Goal: Task Accomplishment & Management: Manage account settings

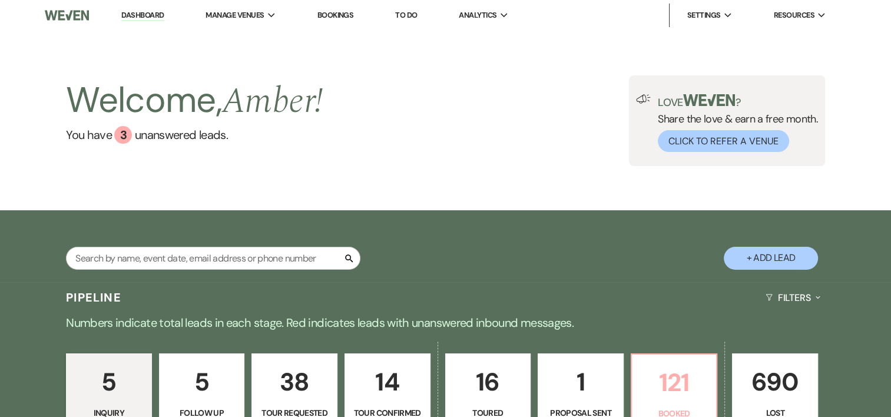
click at [677, 372] on p "121" at bounding box center [674, 382] width 71 height 39
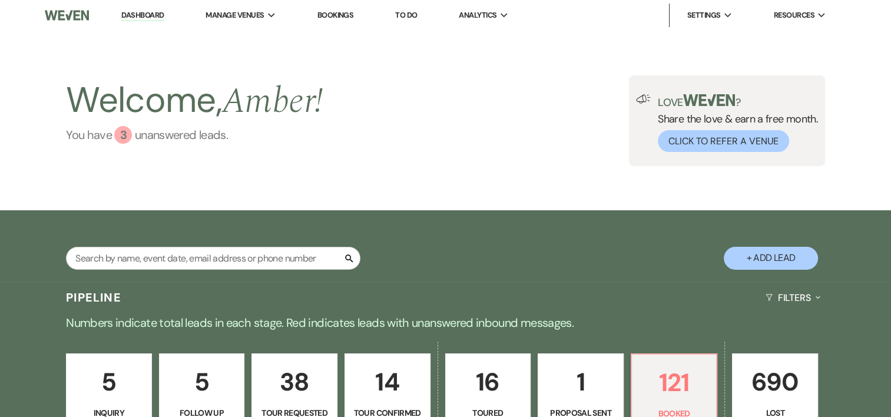
click at [121, 135] on div "3" at bounding box center [123, 135] width 18 height 18
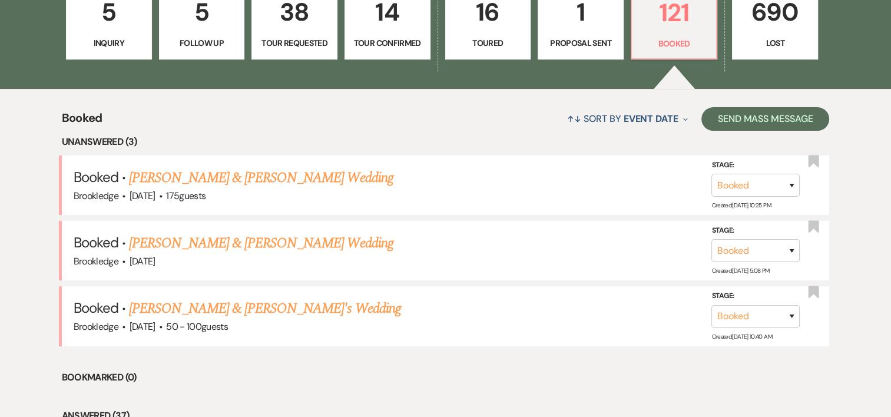
scroll to position [378, 0]
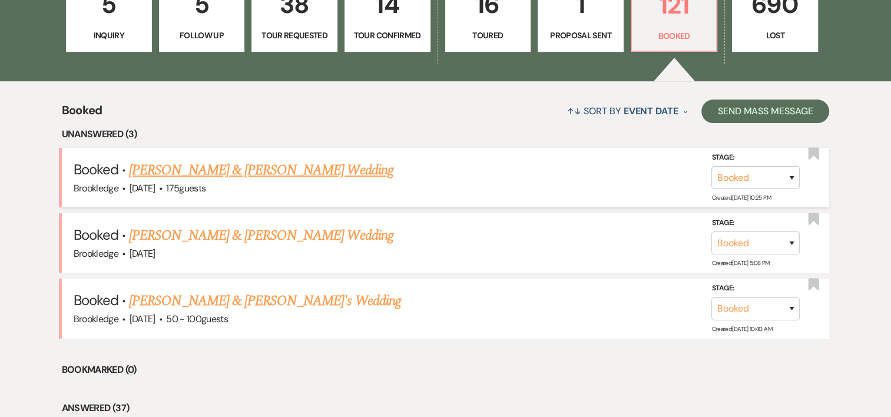
click at [299, 176] on link "[PERSON_NAME] & [PERSON_NAME] Wedding" at bounding box center [261, 170] width 264 height 21
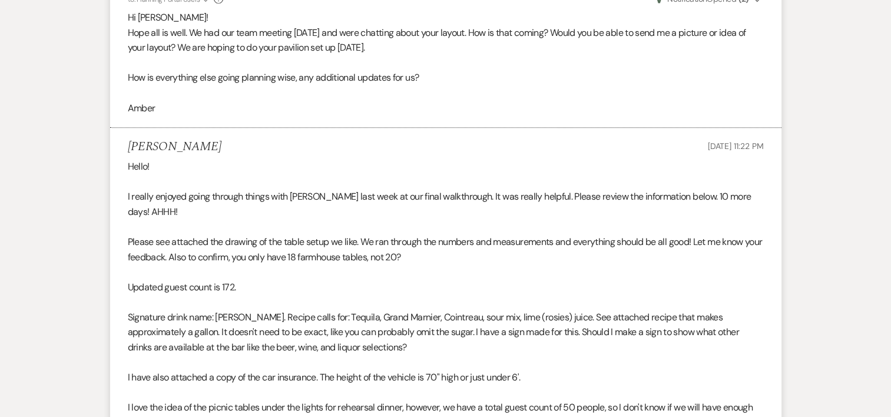
scroll to position [264, 0]
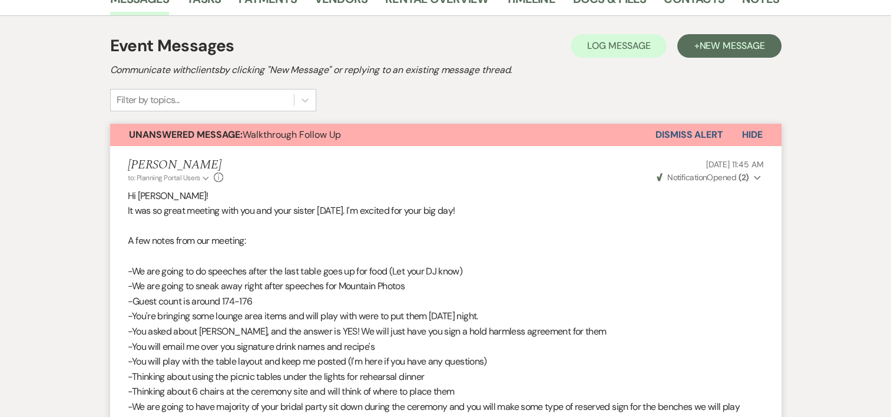
click at [688, 132] on button "Dismiss Alert" at bounding box center [690, 135] width 68 height 22
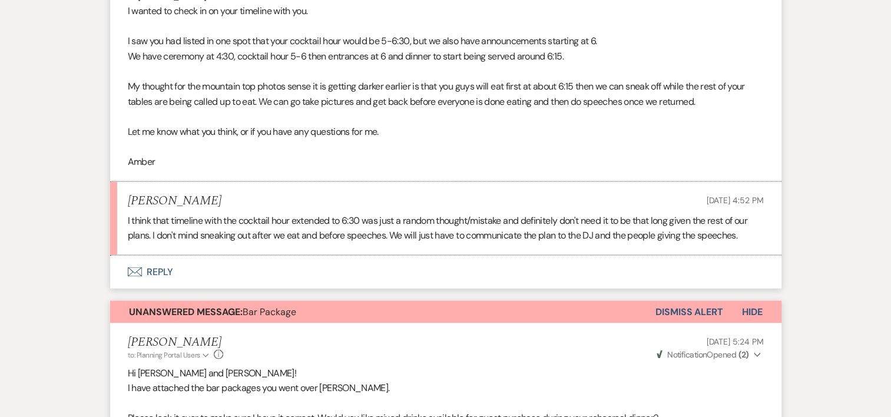
scroll to position [2278, 0]
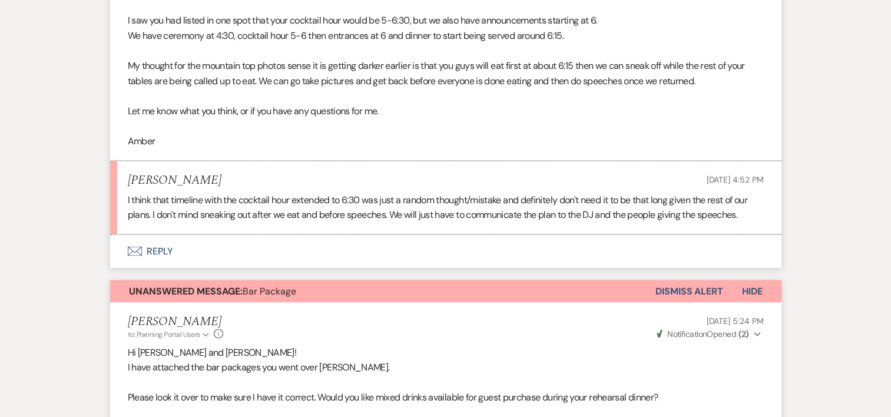
click at [160, 242] on button "Envelope Reply" at bounding box center [445, 251] width 671 height 33
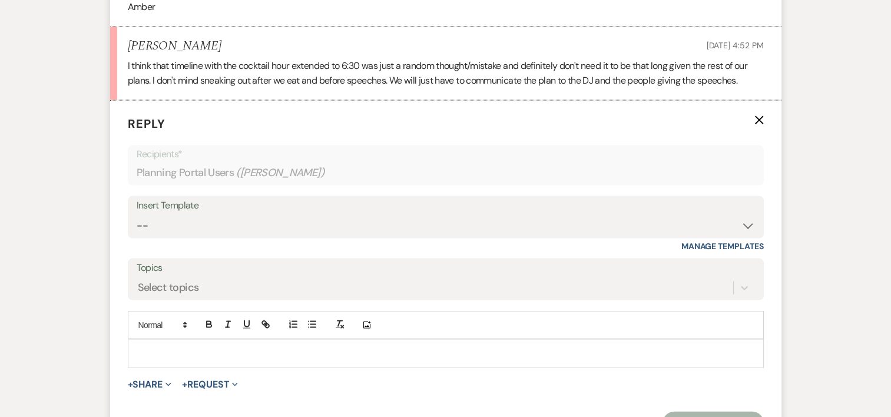
scroll to position [2424, 0]
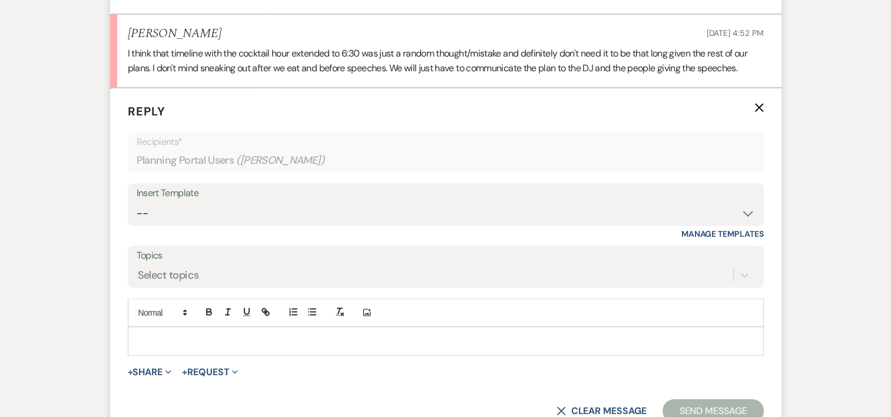
click at [250, 327] on div at bounding box center [445, 340] width 635 height 27
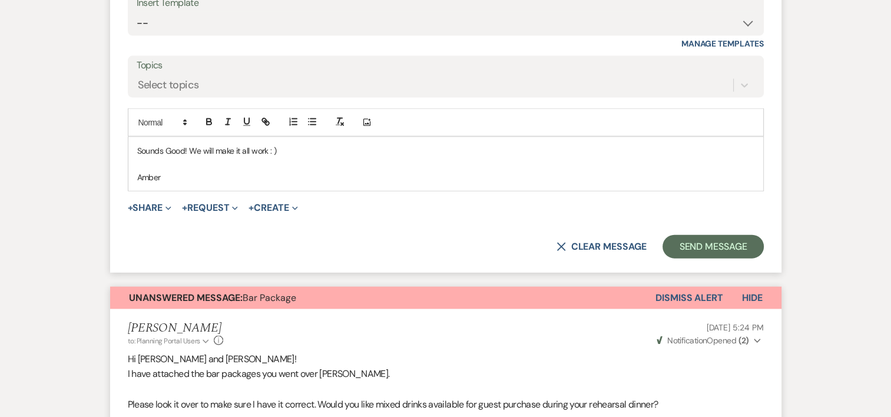
scroll to position [2603, 0]
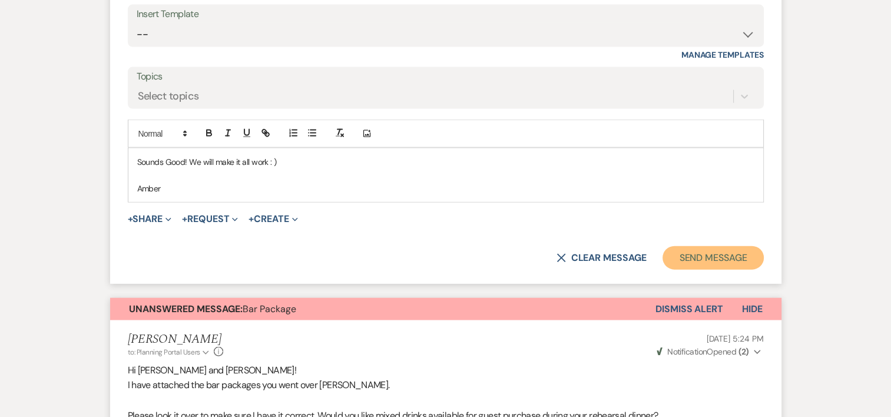
click at [698, 261] on button "Send Message" at bounding box center [713, 258] width 101 height 24
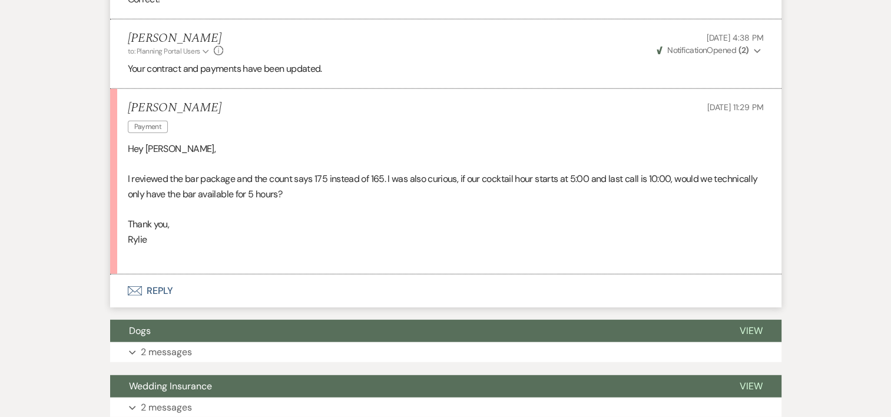
scroll to position [3182, 0]
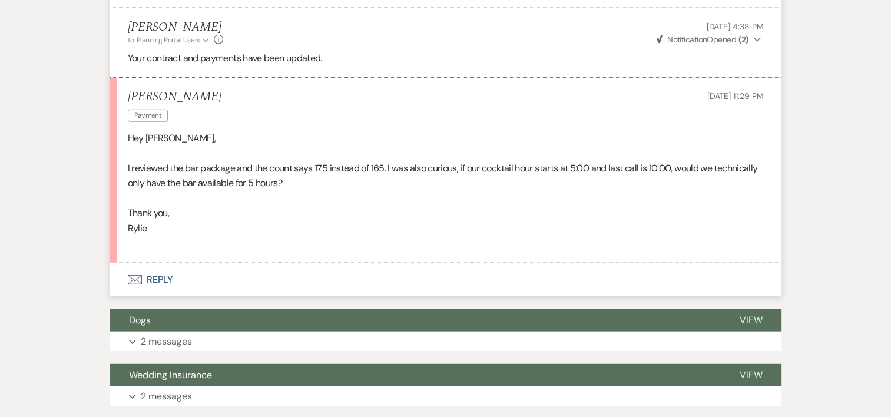
click at [134, 275] on icon "Envelope" at bounding box center [135, 279] width 14 height 9
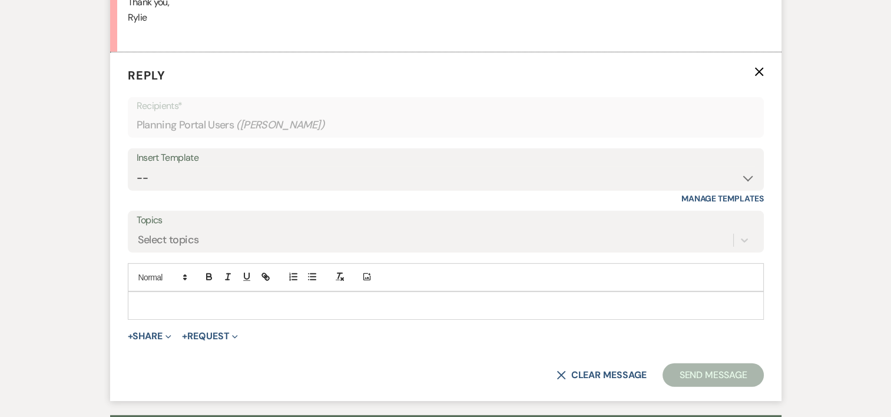
scroll to position [3394, 0]
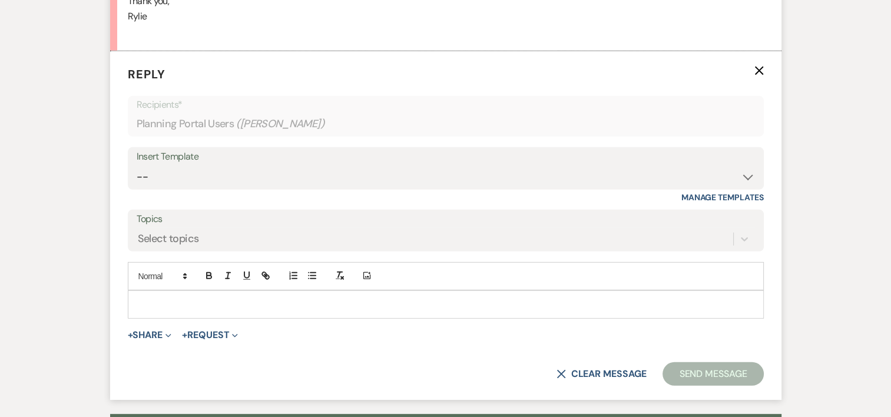
click at [147, 298] on p at bounding box center [445, 304] width 617 height 13
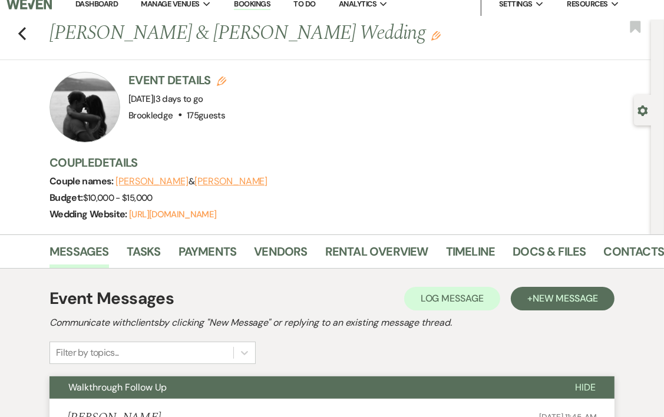
scroll to position [0, 0]
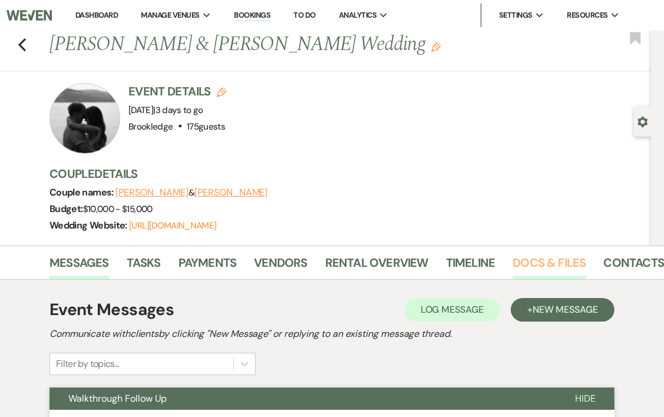
click at [541, 270] on link "Docs & Files" at bounding box center [548, 266] width 73 height 26
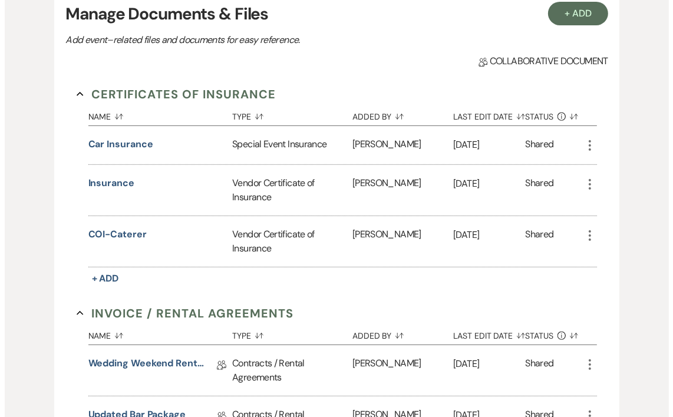
scroll to position [74, 0]
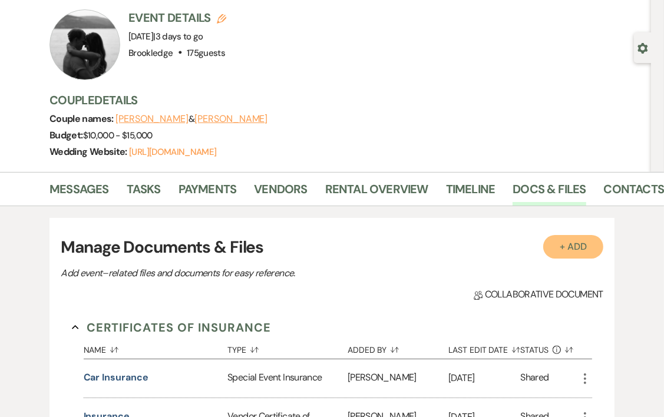
click at [572, 255] on button "+ Add" at bounding box center [573, 247] width 60 height 24
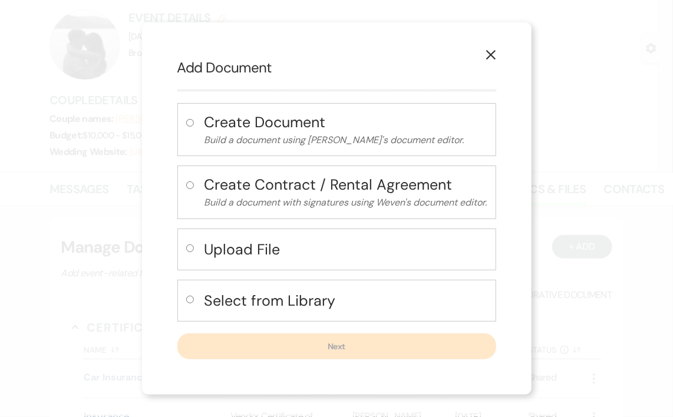
click at [188, 250] on input "radio" at bounding box center [190, 248] width 8 height 8
radio input "true"
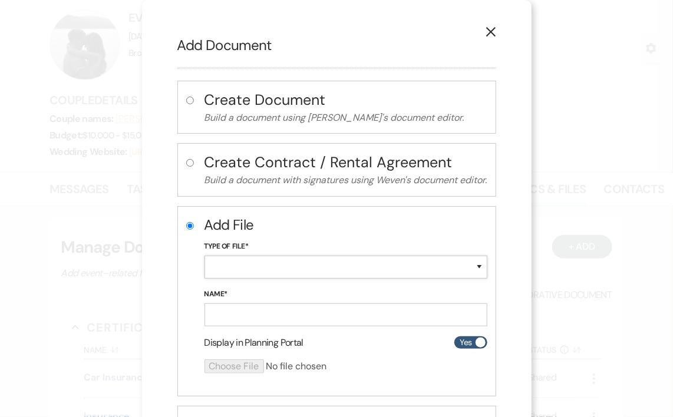
click at [454, 276] on select "Special Event Insurance Vendor Certificate of Insurance Contracts / Rental Agre…" at bounding box center [345, 267] width 283 height 23
select select "19"
click at [204, 256] on select "Special Event Insurance Vendor Certificate of Insurance Contracts / Rental Agre…" at bounding box center [345, 267] width 283 height 23
click at [320, 323] on input "Name*" at bounding box center [345, 314] width 283 height 23
type input "Hold Harmless Agreement"
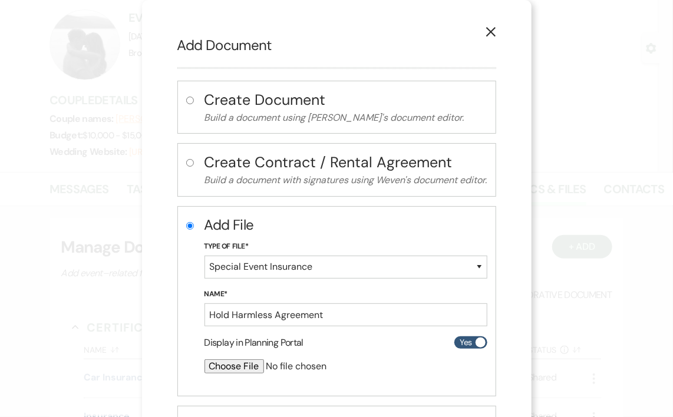
click at [237, 371] on input "file" at bounding box center [314, 366] width 220 height 14
type input "C:\fakepath\Hold Harmless Agreement-BLANK.pdf"
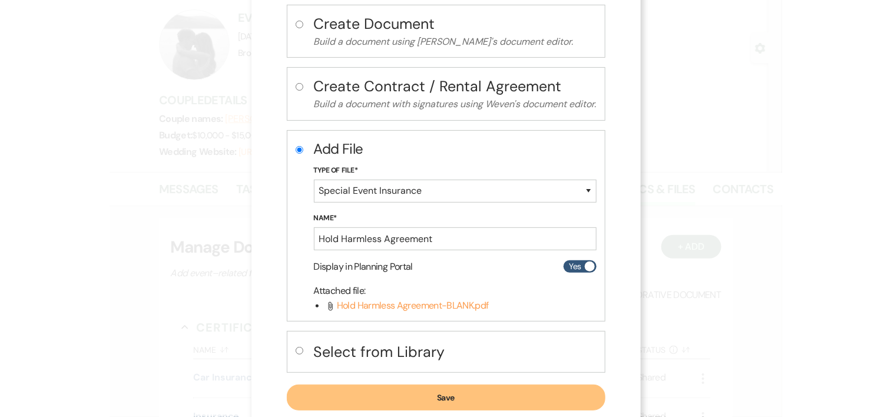
scroll to position [103, 0]
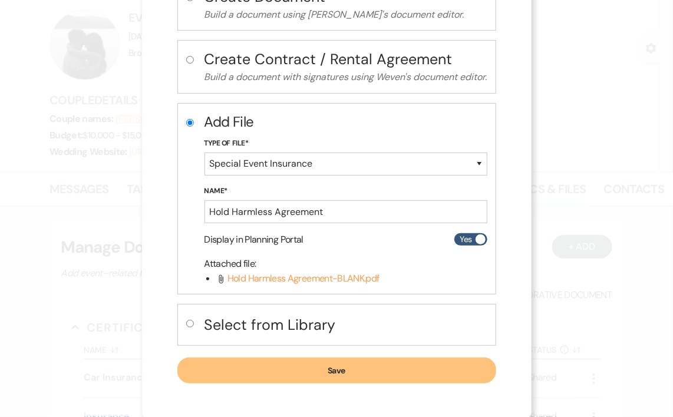
click at [362, 374] on button "Save" at bounding box center [336, 371] width 319 height 26
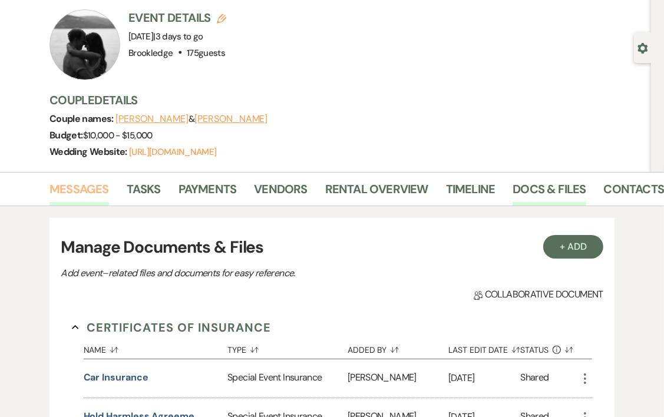
click at [63, 192] on link "Messages" at bounding box center [78, 193] width 59 height 26
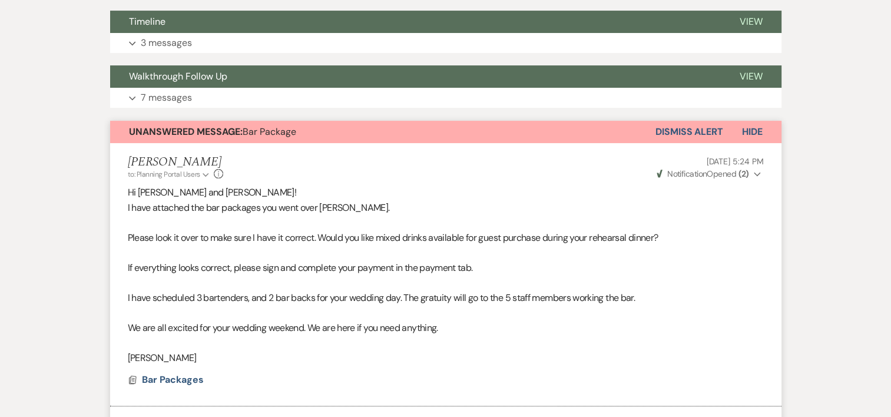
scroll to position [372, 0]
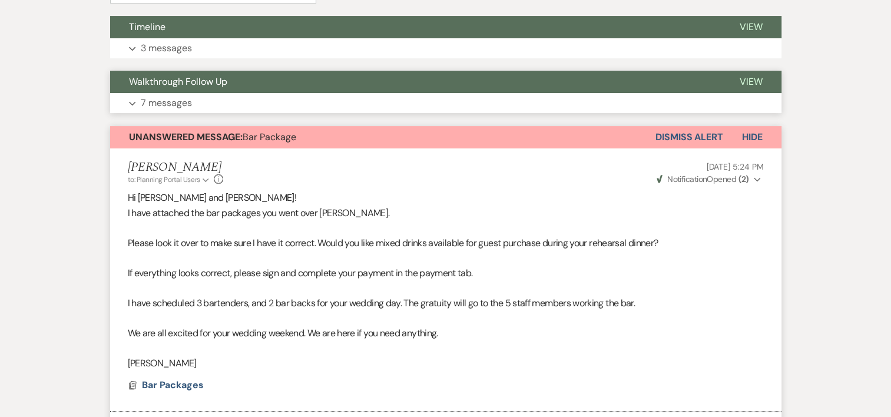
click at [178, 103] on p "7 messages" at bounding box center [166, 102] width 51 height 15
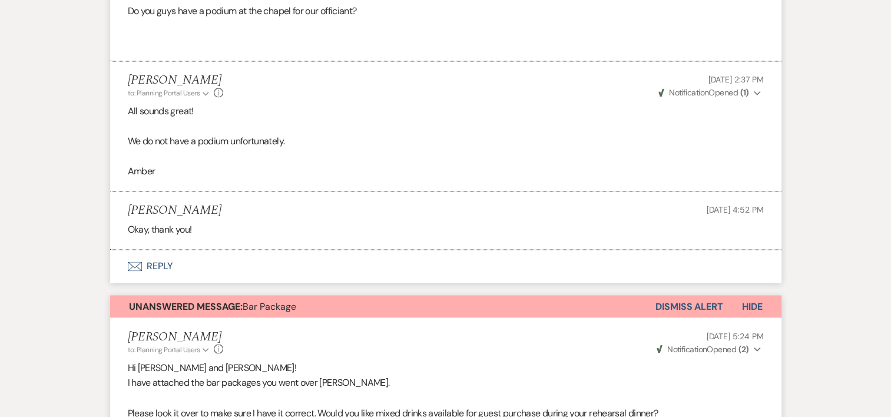
scroll to position [1902, 0]
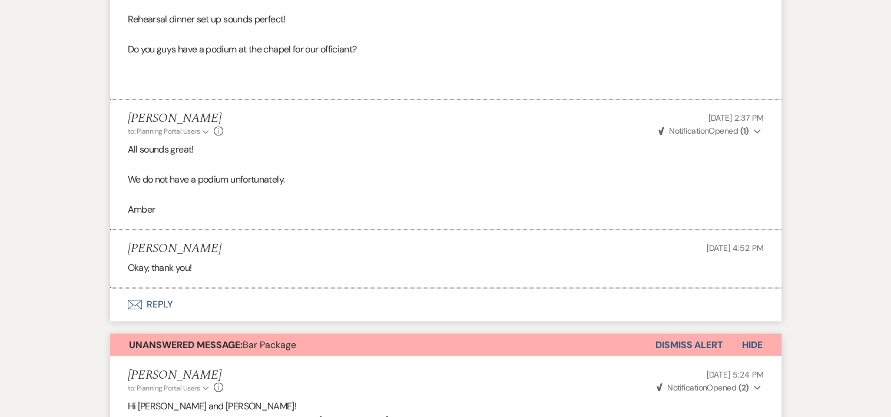
click at [163, 300] on button "Envelope Reply" at bounding box center [445, 304] width 671 height 33
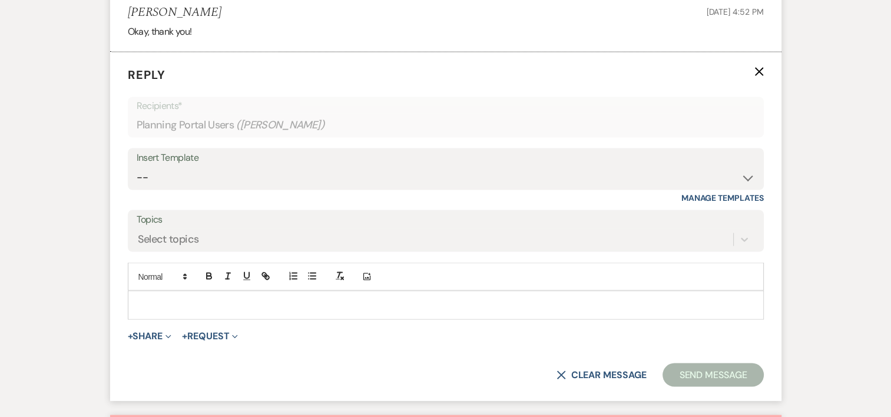
scroll to position [2155, 0]
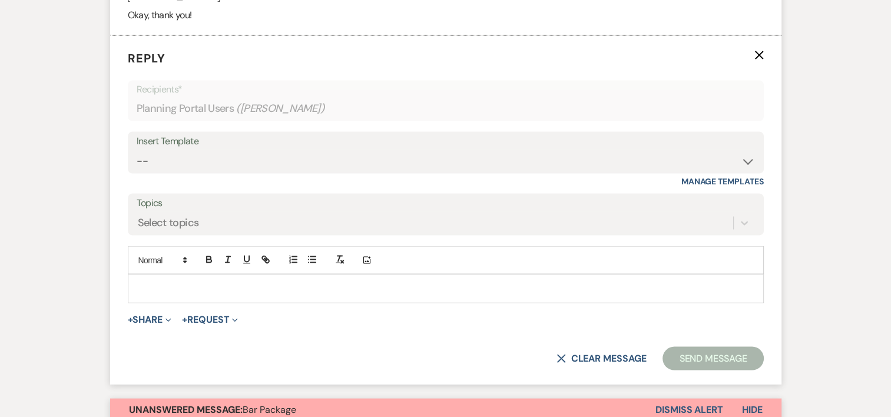
click at [163, 299] on div at bounding box center [445, 287] width 635 height 27
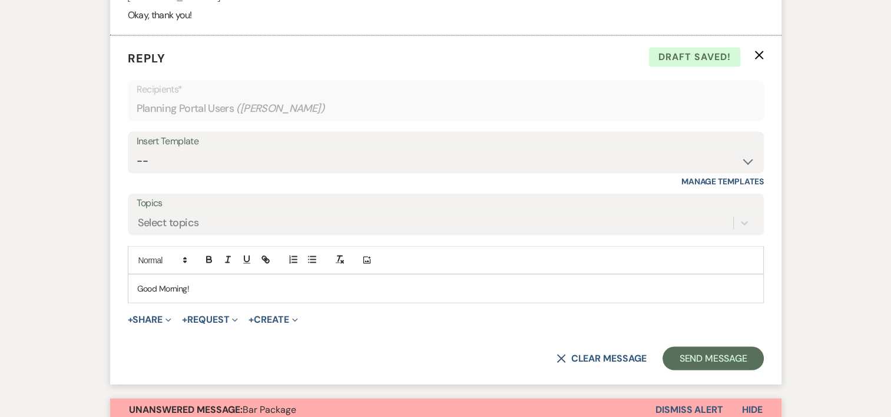
click at [233, 287] on p "Good Morning!" at bounding box center [445, 288] width 617 height 13
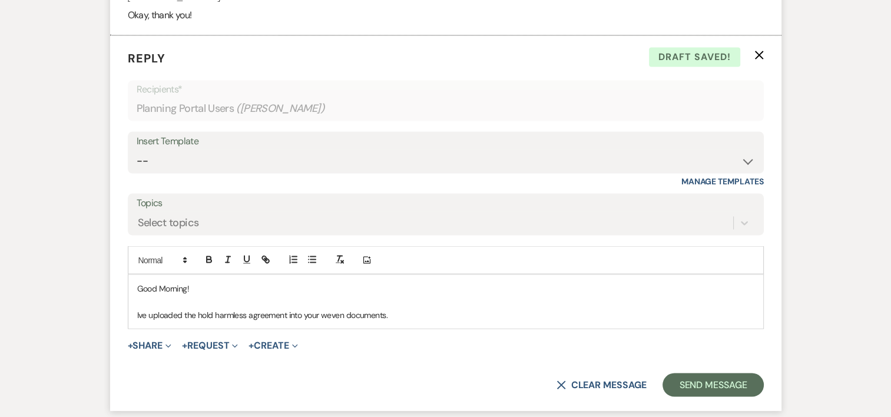
click at [496, 299] on p at bounding box center [445, 301] width 617 height 13
click at [426, 314] on p "Ive uploaded the hold harmless agreement into your weven documents." at bounding box center [445, 314] width 617 height 13
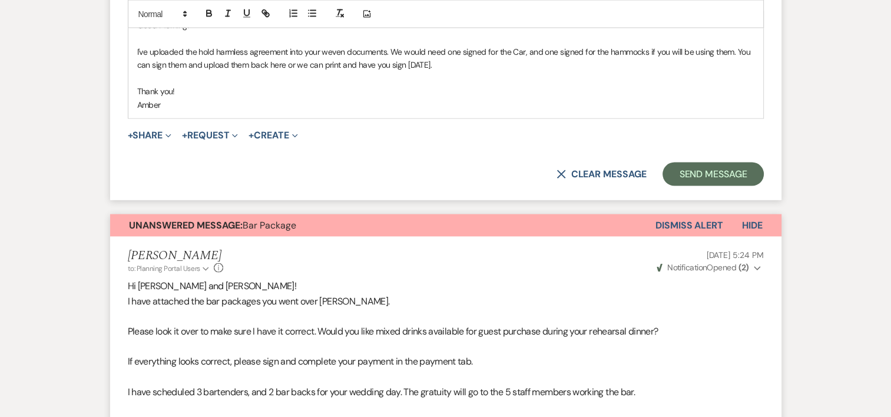
scroll to position [2402, 0]
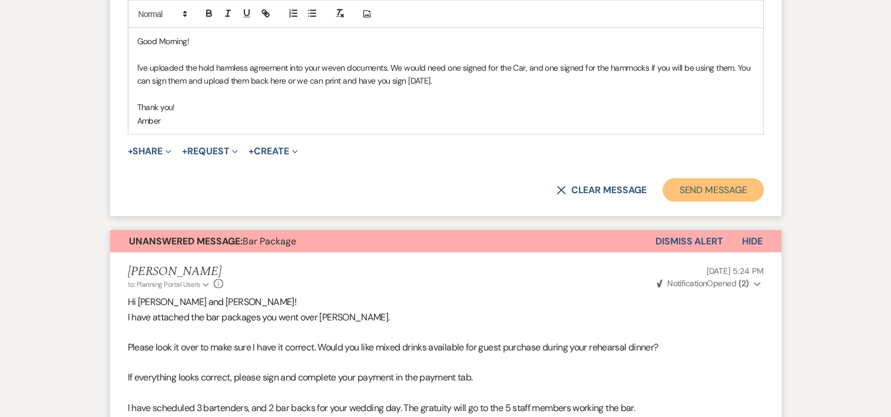
click at [709, 190] on button "Send Message" at bounding box center [713, 190] width 101 height 24
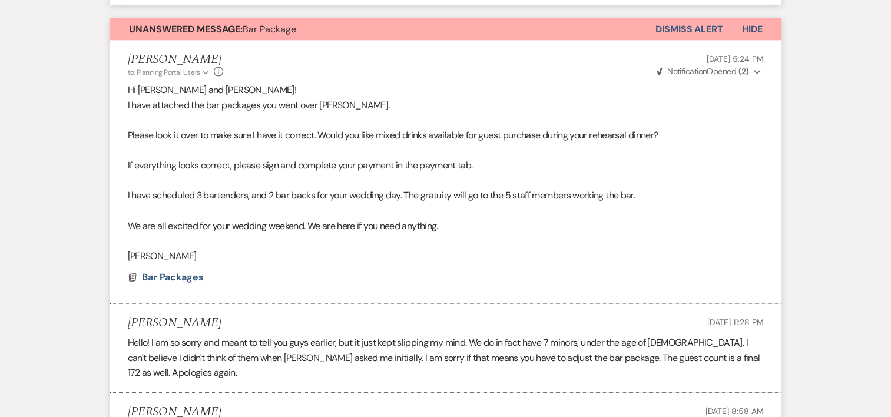
scroll to position [2586, 0]
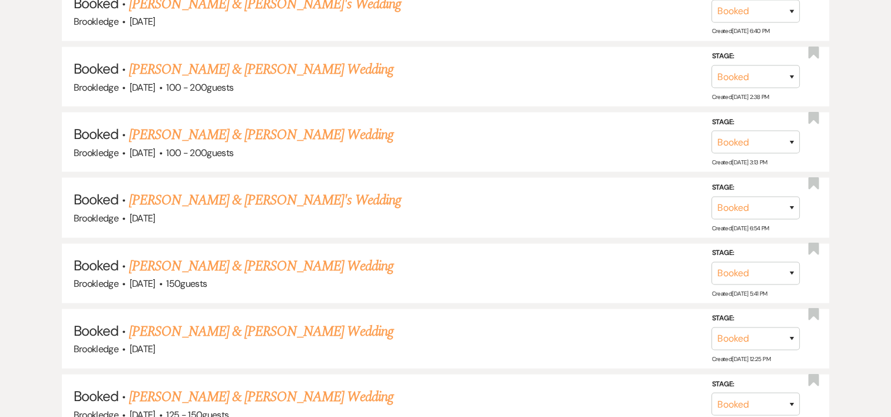
scroll to position [210, 0]
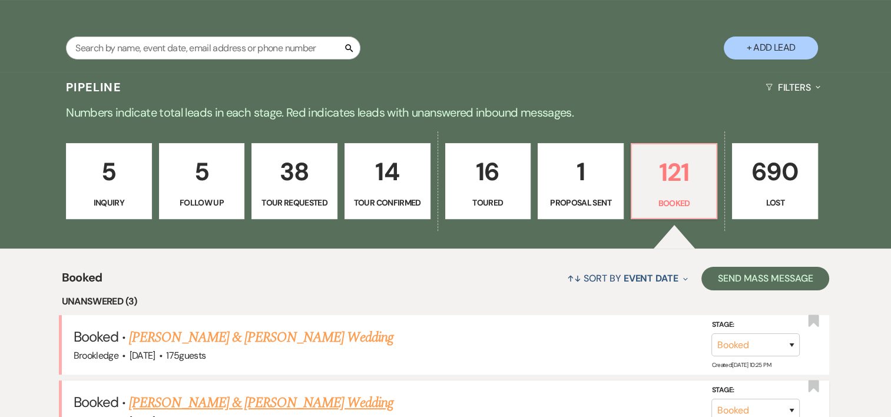
click at [297, 410] on link "[PERSON_NAME] & [PERSON_NAME] Wedding" at bounding box center [261, 402] width 264 height 21
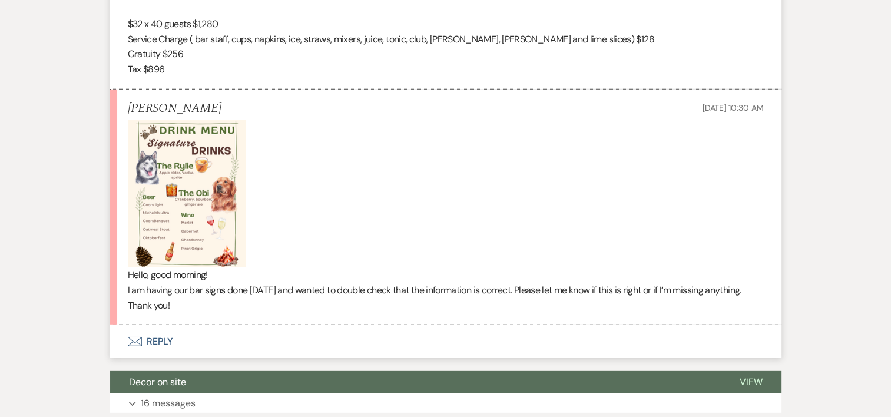
scroll to position [630, 0]
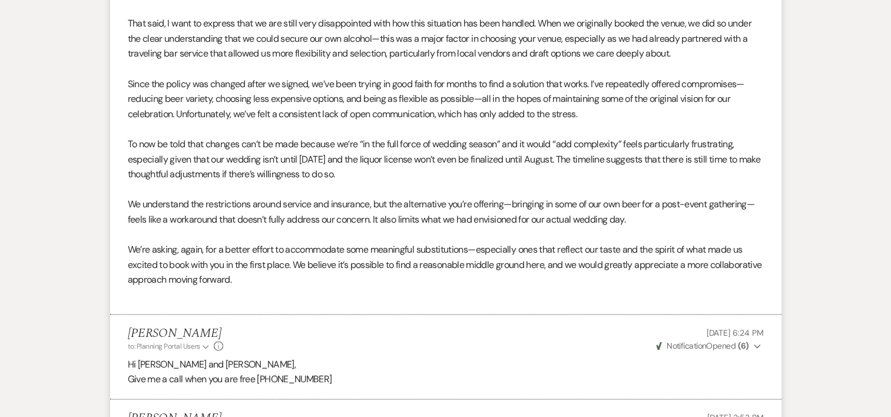
scroll to position [1624, 0]
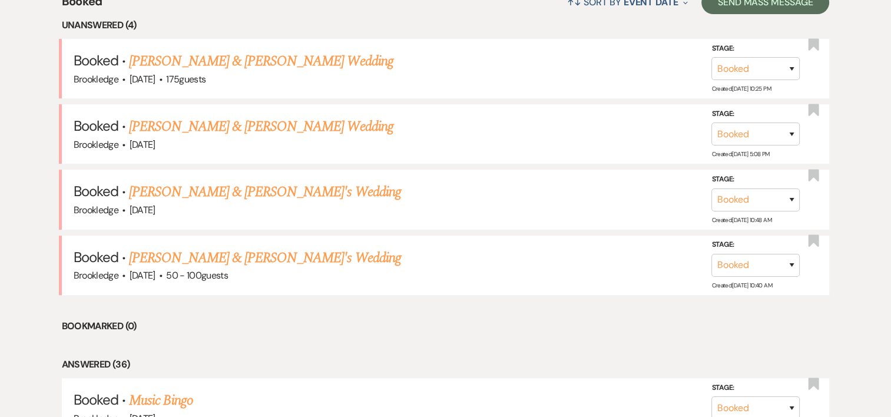
scroll to position [495, 0]
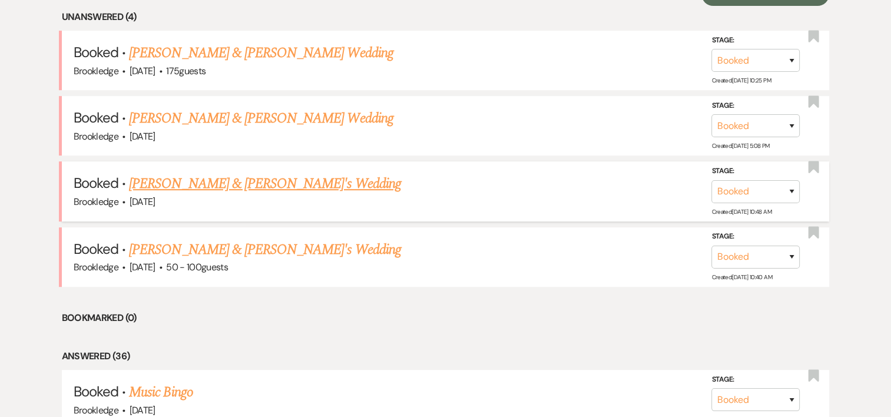
click at [296, 180] on link "[PERSON_NAME] & [PERSON_NAME]'s Wedding" at bounding box center [265, 183] width 272 height 21
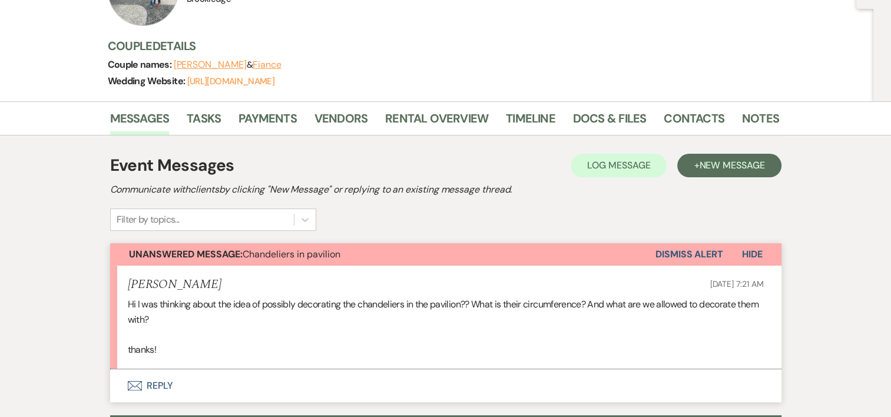
scroll to position [68, 0]
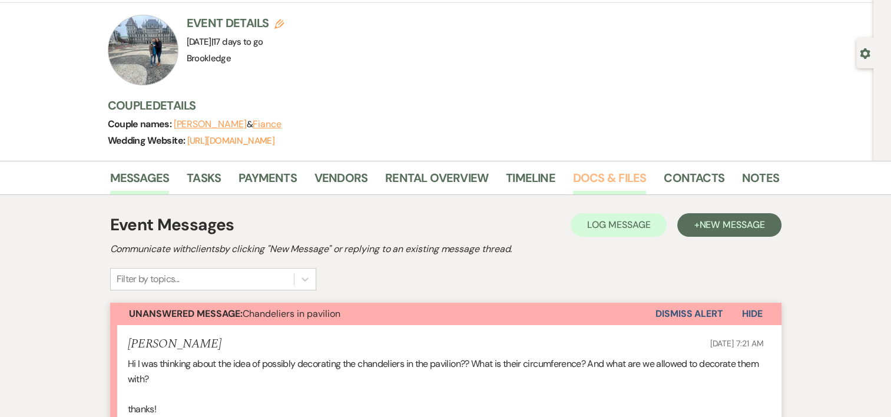
click at [610, 179] on link "Docs & Files" at bounding box center [609, 181] width 73 height 26
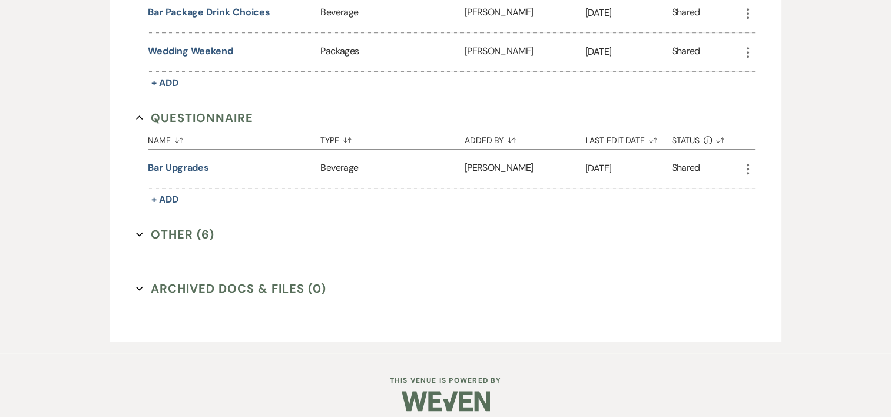
scroll to position [863, 0]
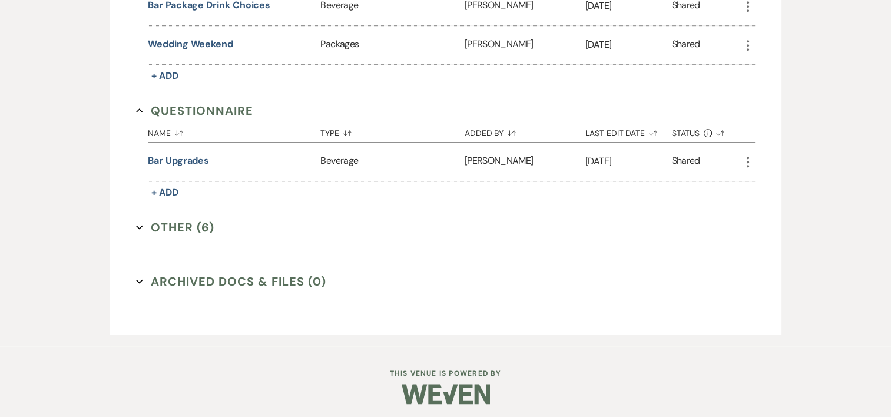
click at [158, 219] on button "Other (6) Expand" at bounding box center [175, 228] width 78 height 18
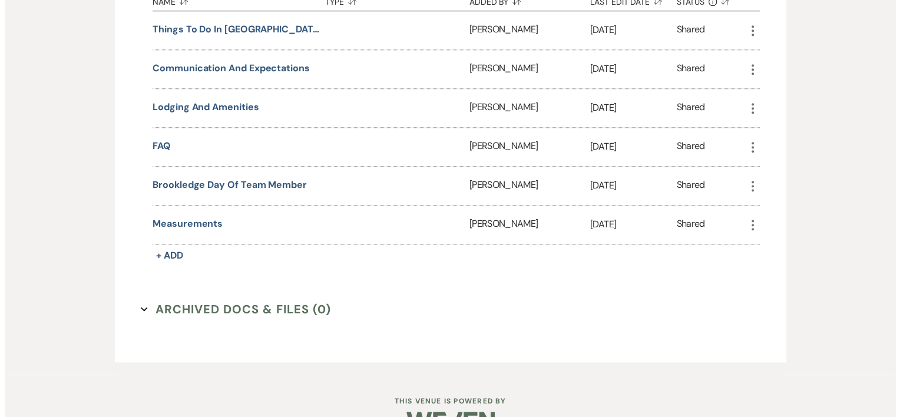
scroll to position [1134, 0]
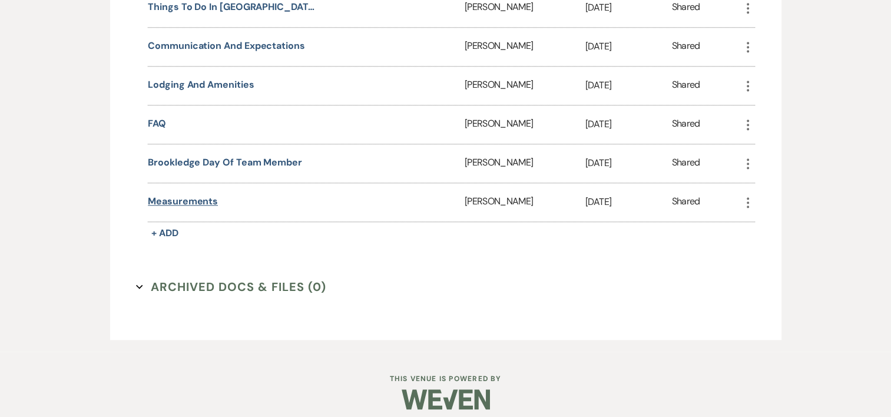
click at [185, 196] on button "Measurements" at bounding box center [183, 201] width 70 height 14
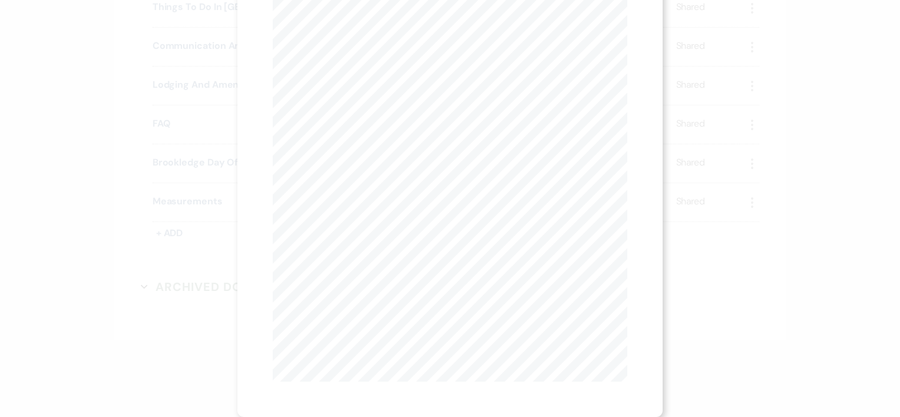
scroll to position [0, 0]
click at [618, 29] on use "button" at bounding box center [621, 31] width 9 height 9
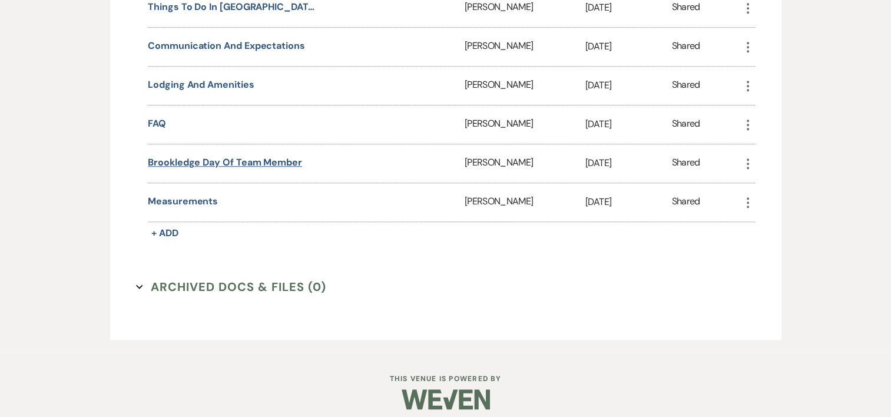
click at [201, 155] on button "Brookledge Day of Team Member" at bounding box center [225, 162] width 154 height 14
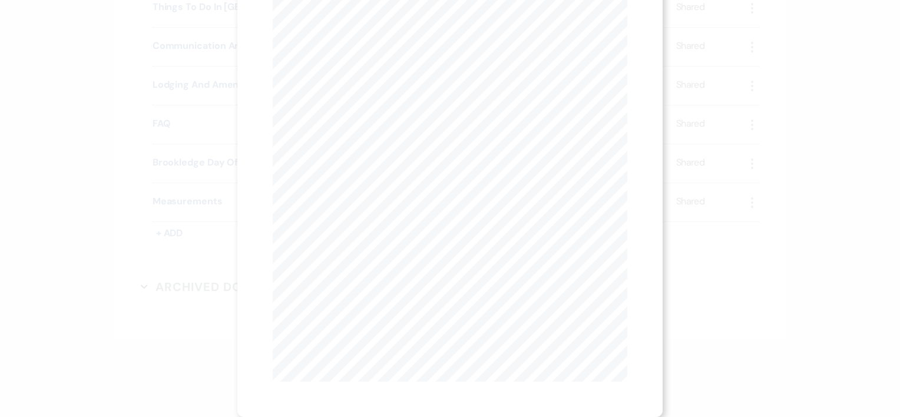
scroll to position [137, 0]
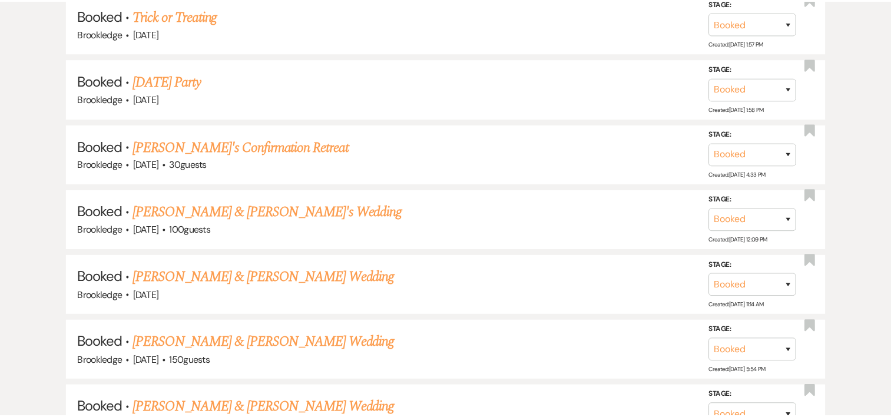
scroll to position [495, 0]
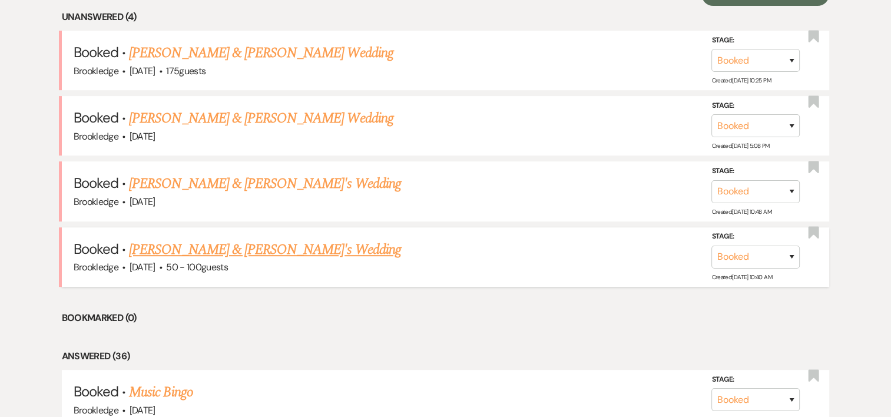
click at [210, 247] on link "[PERSON_NAME] & [PERSON_NAME]'s Wedding" at bounding box center [265, 249] width 272 height 21
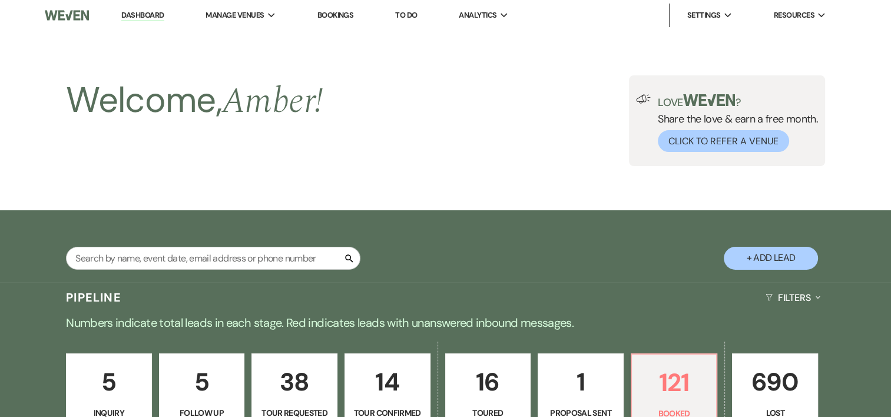
scroll to position [495, 0]
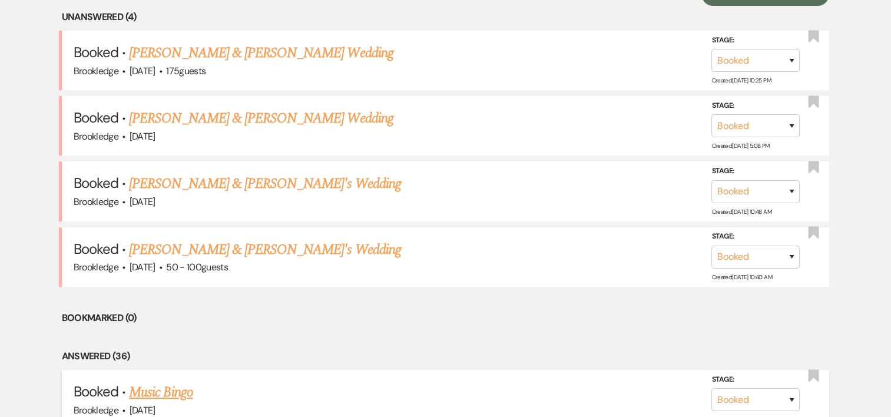
click at [165, 382] on link "Music Bingo" at bounding box center [161, 392] width 64 height 21
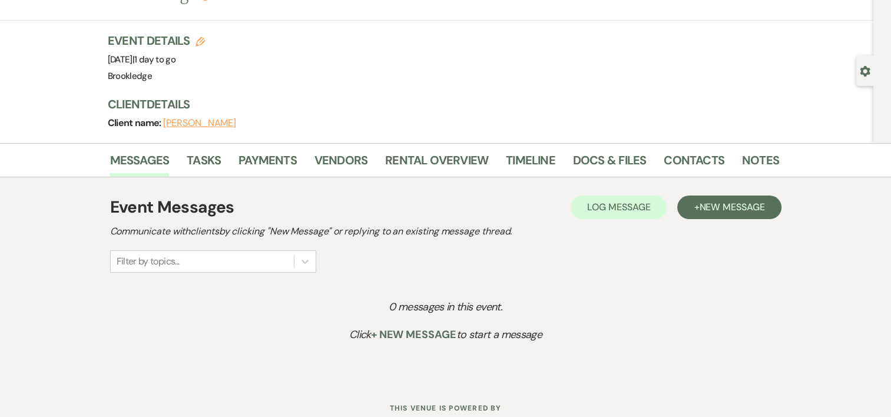
scroll to position [90, 0]
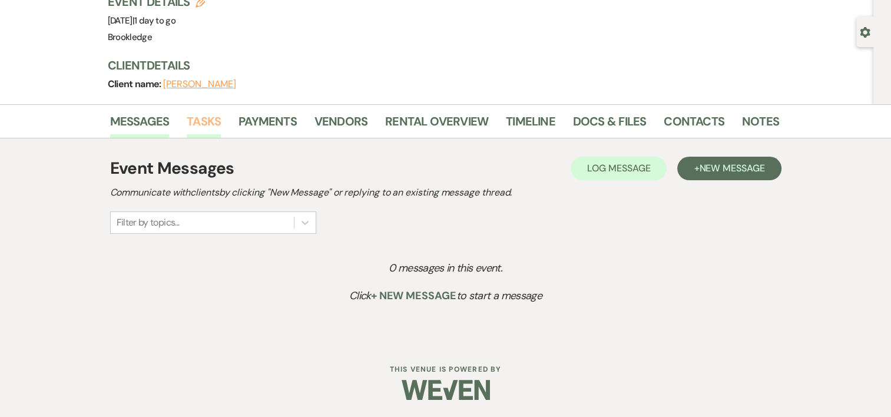
click at [194, 119] on link "Tasks" at bounding box center [204, 125] width 34 height 26
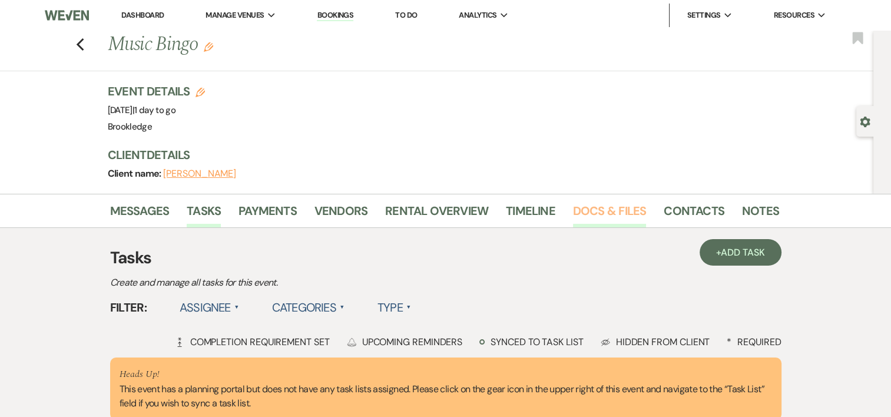
click at [620, 210] on link "Docs & Files" at bounding box center [609, 214] width 73 height 26
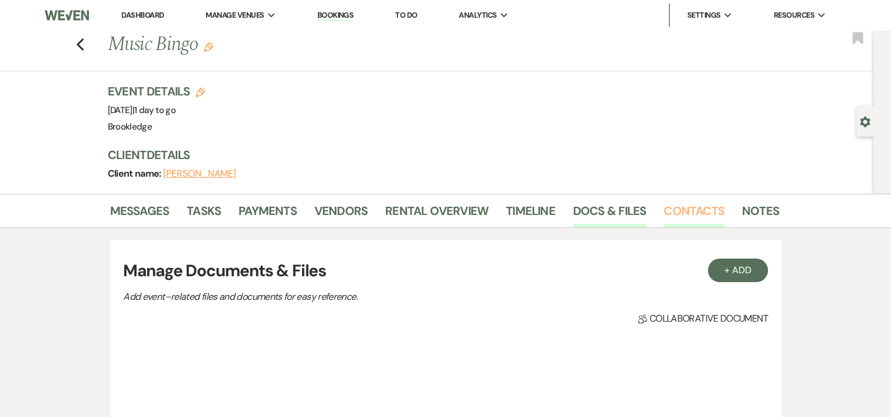
click at [696, 214] on link "Contacts" at bounding box center [694, 214] width 61 height 26
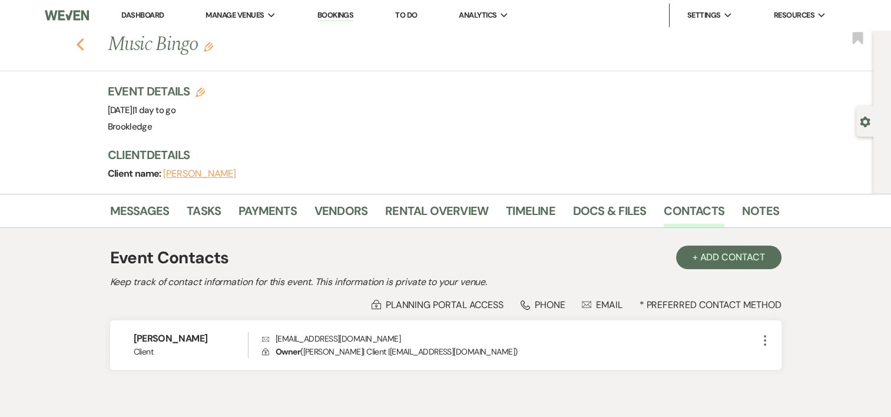
click at [85, 42] on icon "Previous" at bounding box center [80, 45] width 9 height 14
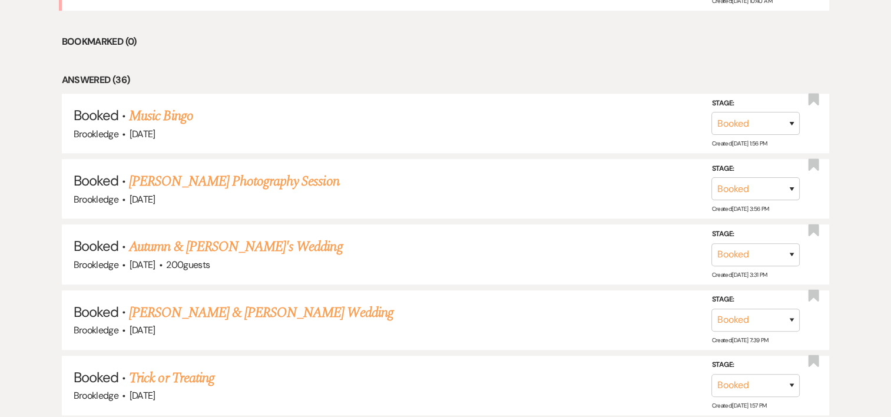
scroll to position [788, 0]
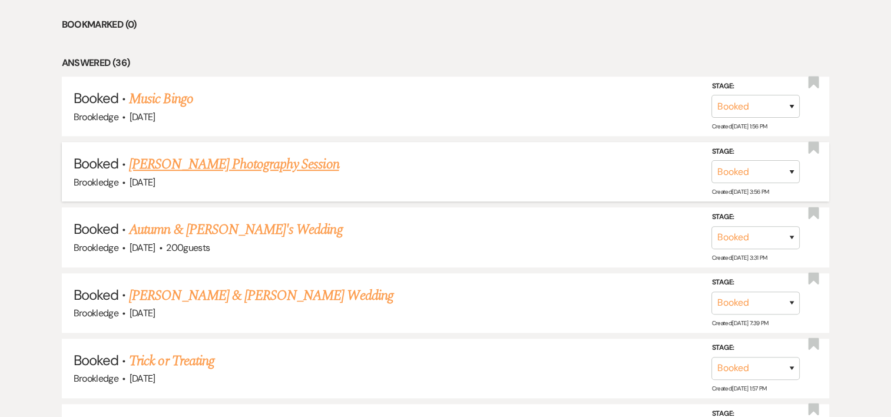
click at [312, 160] on link "[PERSON_NAME] Photography Session" at bounding box center [234, 164] width 210 height 21
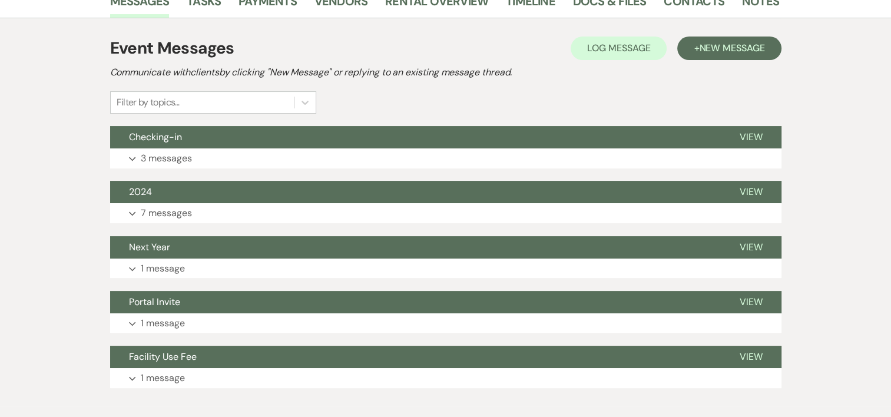
scroll to position [216, 0]
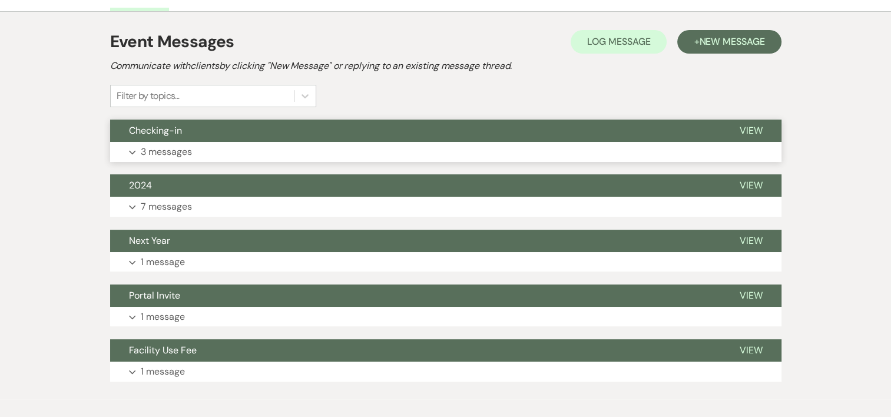
click at [167, 155] on p "3 messages" at bounding box center [166, 151] width 51 height 15
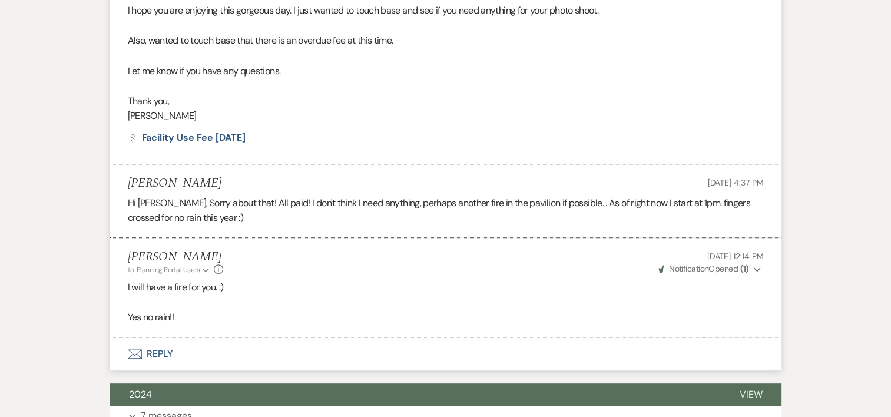
scroll to position [389, 0]
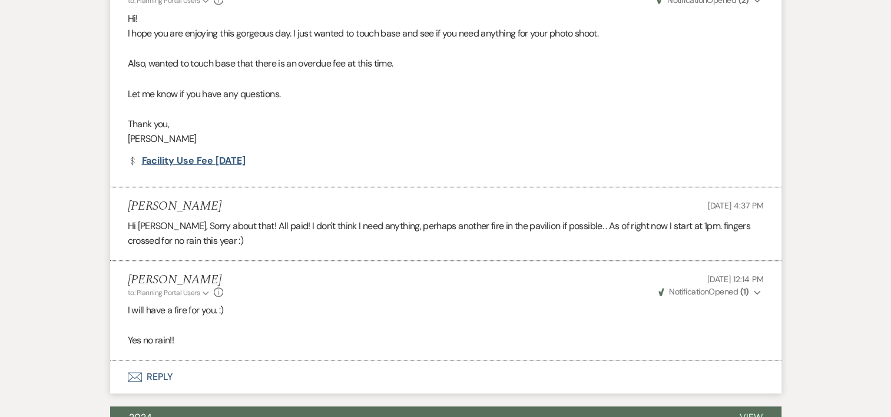
click at [243, 159] on link "Dollar Payment Facility Use Fee [DATE]" at bounding box center [187, 160] width 118 height 9
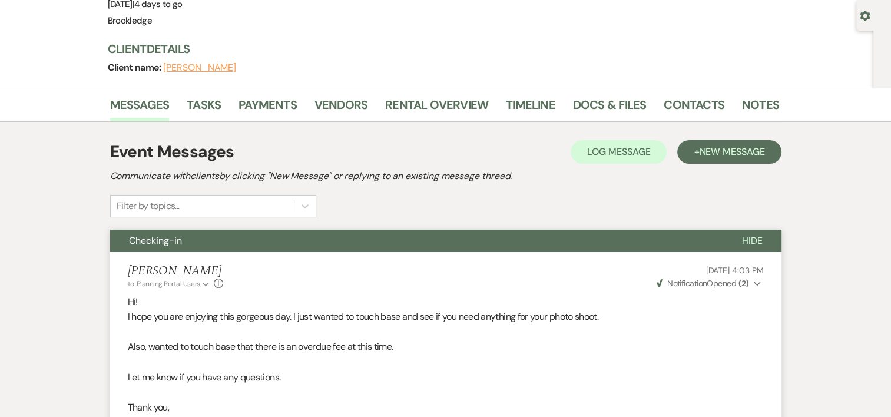
scroll to position [0, 0]
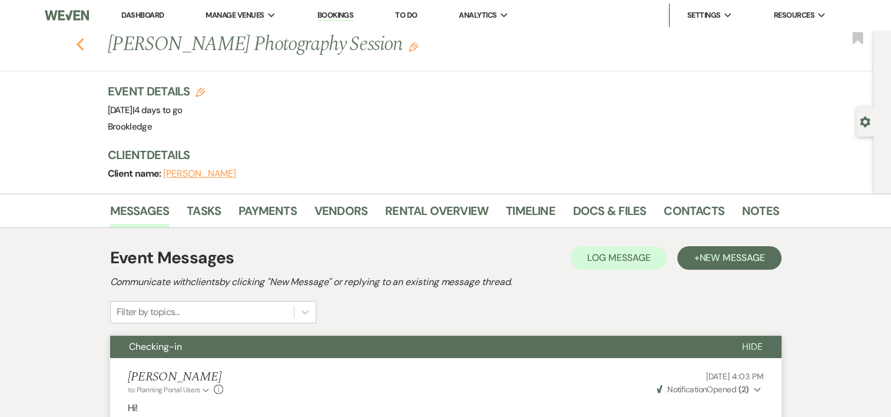
click at [80, 45] on icon "Previous" at bounding box center [80, 45] width 9 height 14
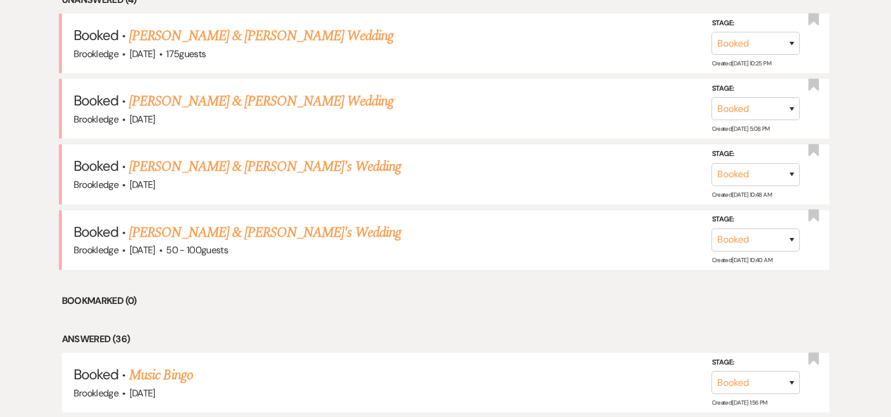
scroll to position [478, 0]
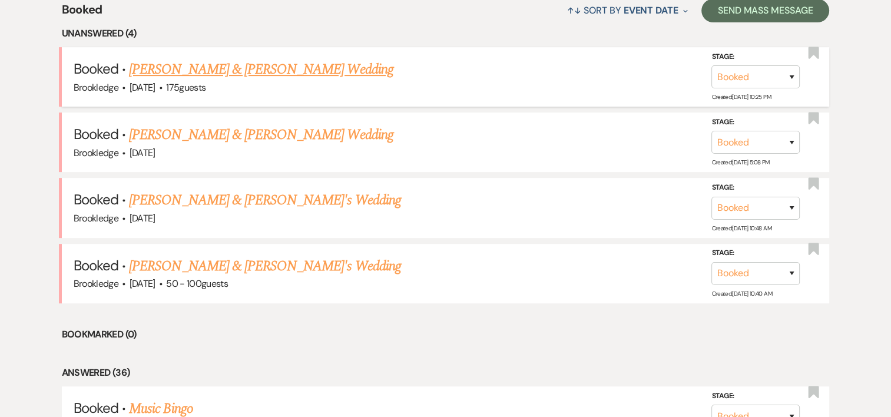
click at [304, 73] on link "[PERSON_NAME] & [PERSON_NAME] Wedding" at bounding box center [261, 69] width 264 height 21
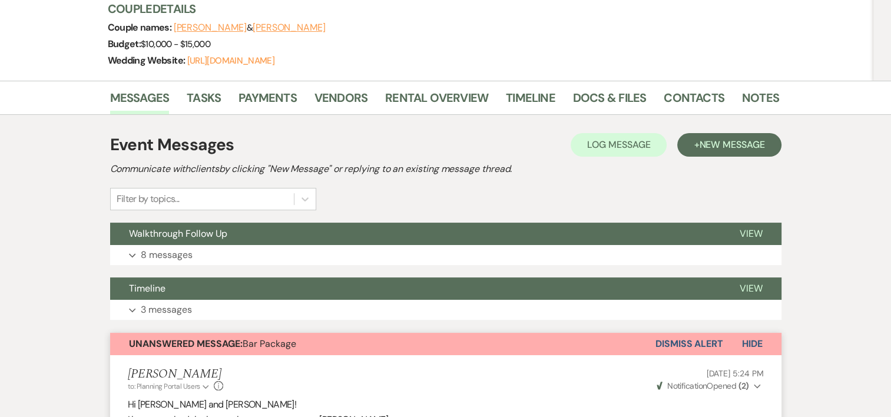
scroll to position [162, 0]
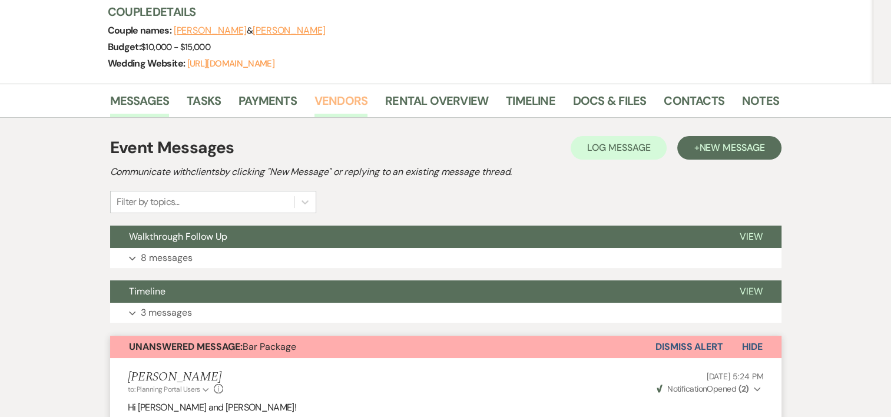
click at [342, 107] on link "Vendors" at bounding box center [341, 104] width 53 height 26
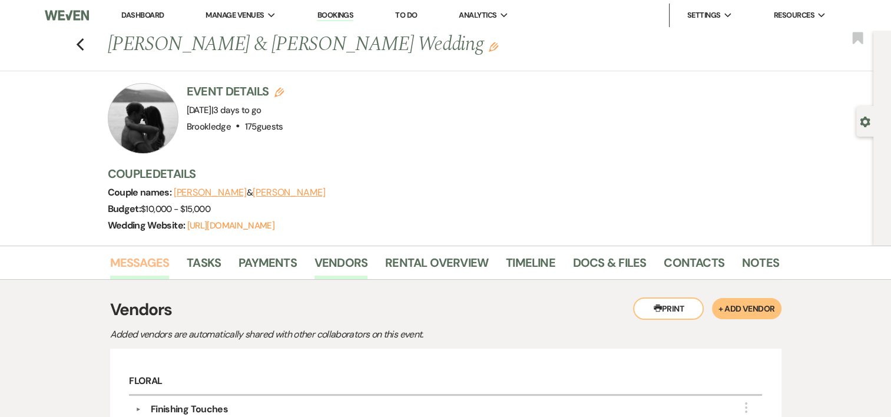
click at [114, 271] on link "Messages" at bounding box center [139, 266] width 59 height 26
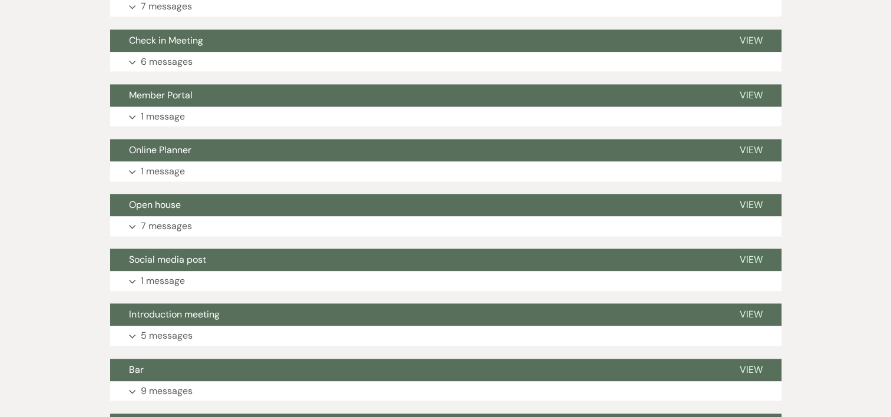
scroll to position [1579, 0]
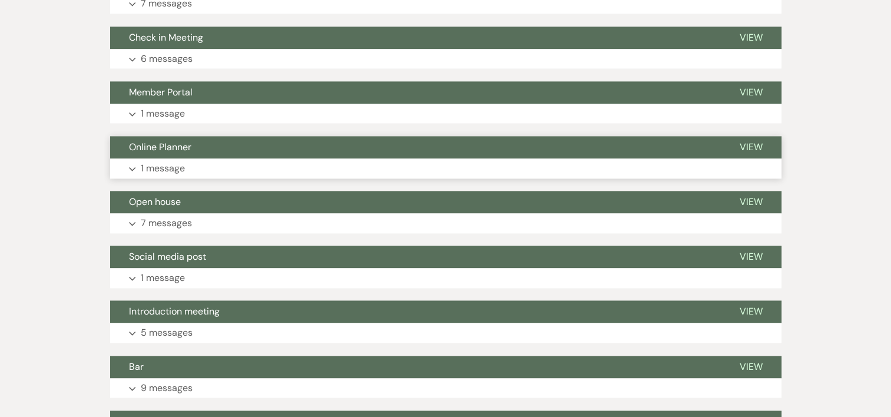
click at [177, 161] on p "1 message" at bounding box center [163, 168] width 44 height 15
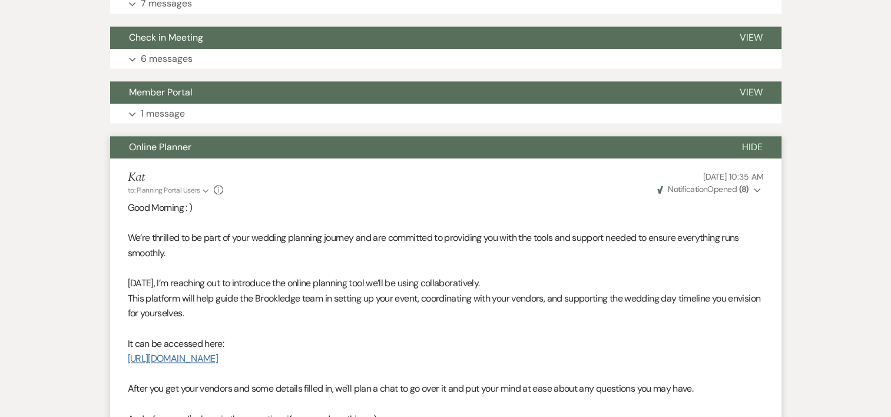
click at [218, 352] on link "[URL][DOMAIN_NAME]" at bounding box center [173, 358] width 90 height 12
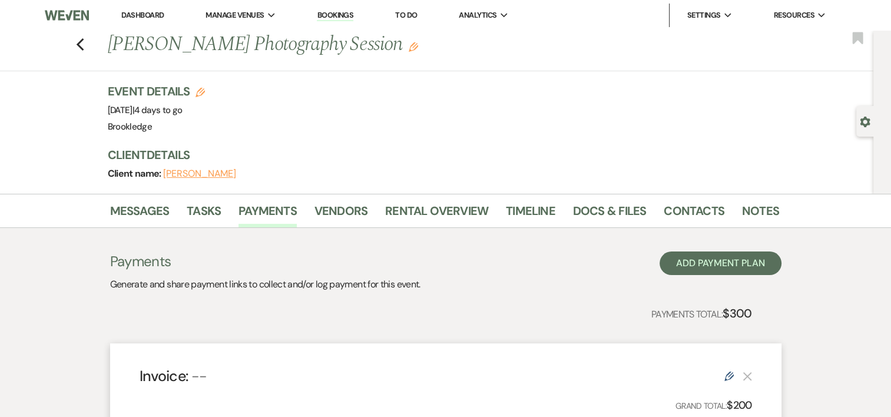
click at [80, 45] on div "Previous [PERSON_NAME] Photography Session Edit Bookmark" at bounding box center [433, 51] width 879 height 41
click at [83, 45] on use "button" at bounding box center [80, 44] width 8 height 13
